Goal: Task Accomplishment & Management: Manage account settings

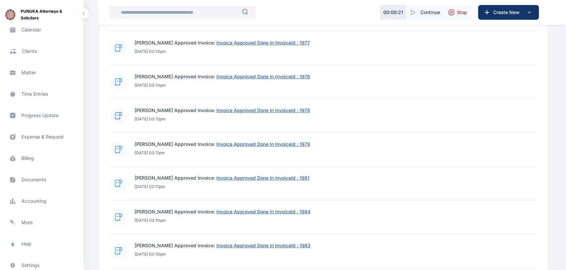
scroll to position [83, 0]
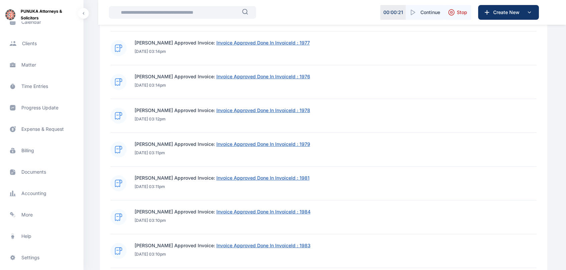
click at [48, 127] on span "Expense & Request expense & request expense & request" at bounding box center [41, 129] width 75 height 16
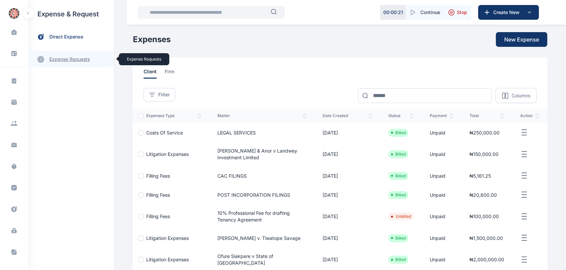
click at [39, 57] on icon at bounding box center [40, 59] width 7 height 7
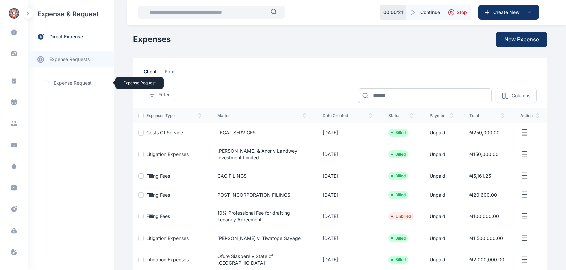
click at [69, 86] on span "Expense Request Expense Request" at bounding box center [80, 82] width 60 height 13
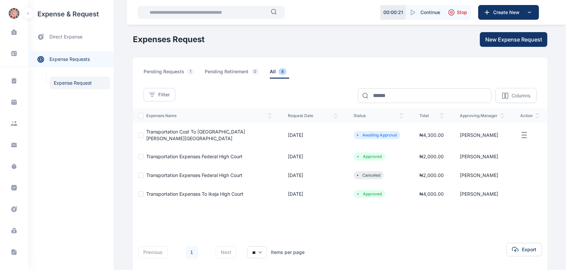
click at [524, 131] on icon "button" at bounding box center [524, 135] width 8 height 8
click at [438, 132] on span "₦ 4,300.00" at bounding box center [432, 135] width 24 height 6
click at [179, 74] on span "pending requests 1" at bounding box center [170, 73] width 53 height 10
